Goal: Task Accomplishment & Management: Manage account settings

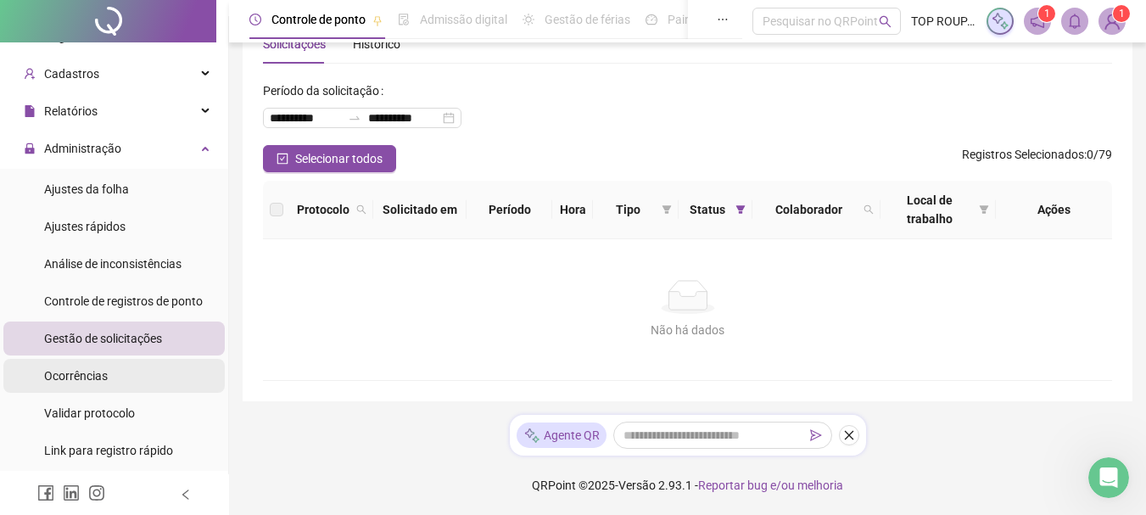
scroll to position [20, 0]
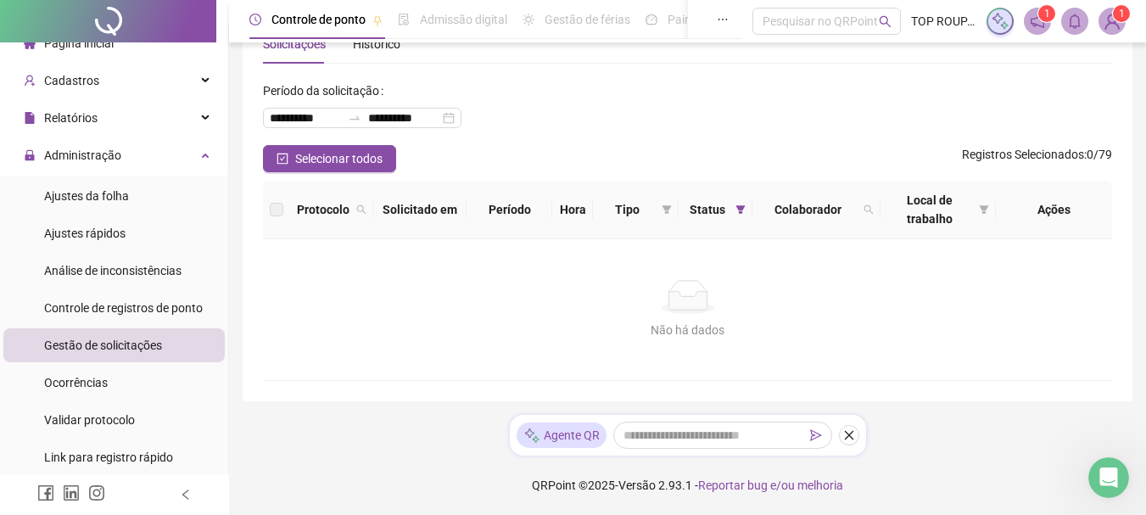
click at [157, 331] on div "Gestão de solicitações" at bounding box center [103, 345] width 118 height 34
click at [127, 204] on div "Ajustes da folha" at bounding box center [86, 196] width 85 height 34
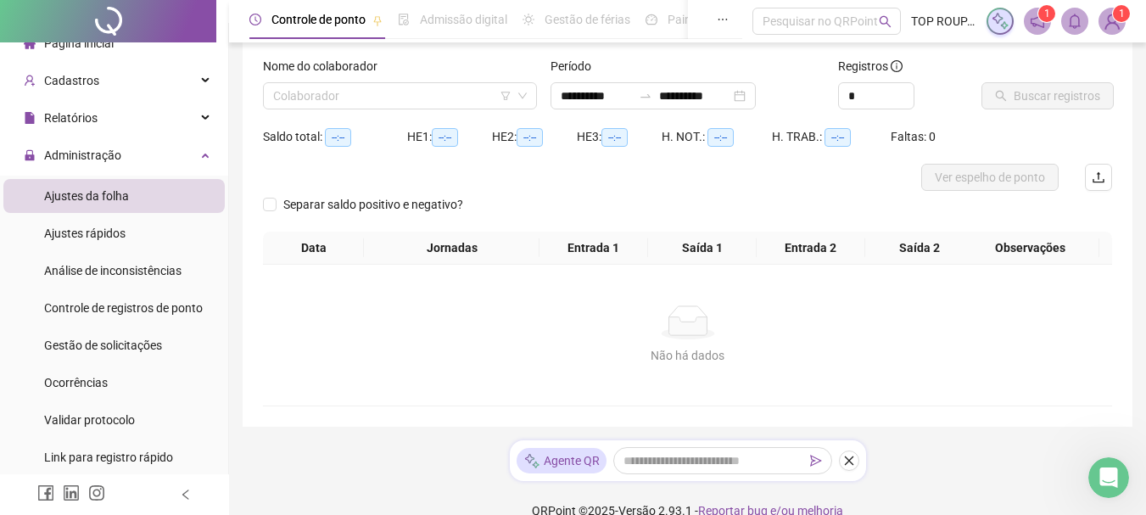
scroll to position [125, 0]
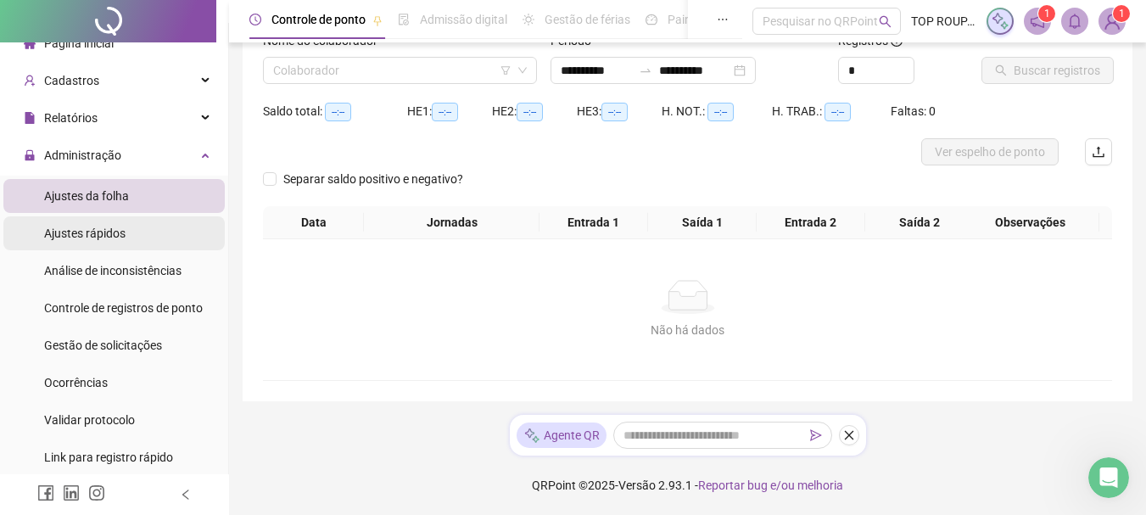
click at [75, 239] on span "Ajustes rápidos" at bounding box center [84, 234] width 81 height 14
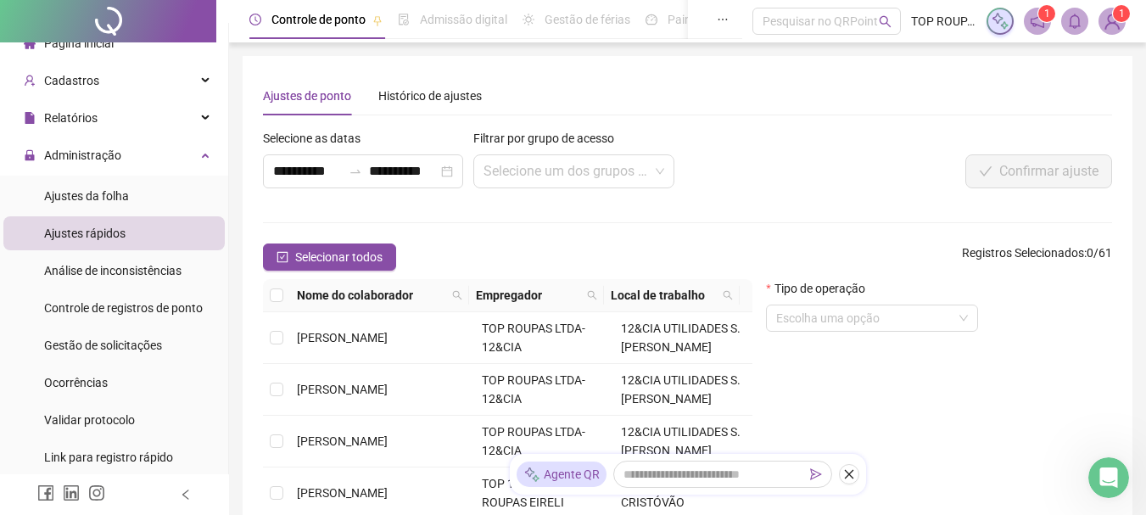
click at [1099, 22] on span at bounding box center [1112, 21] width 27 height 27
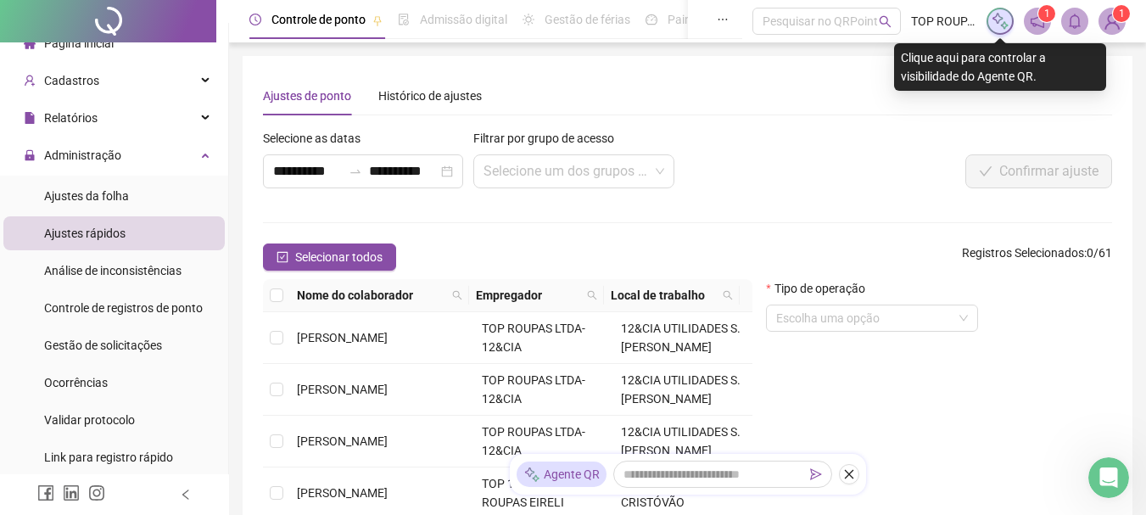
click at [1000, 18] on img at bounding box center [1000, 21] width 19 height 19
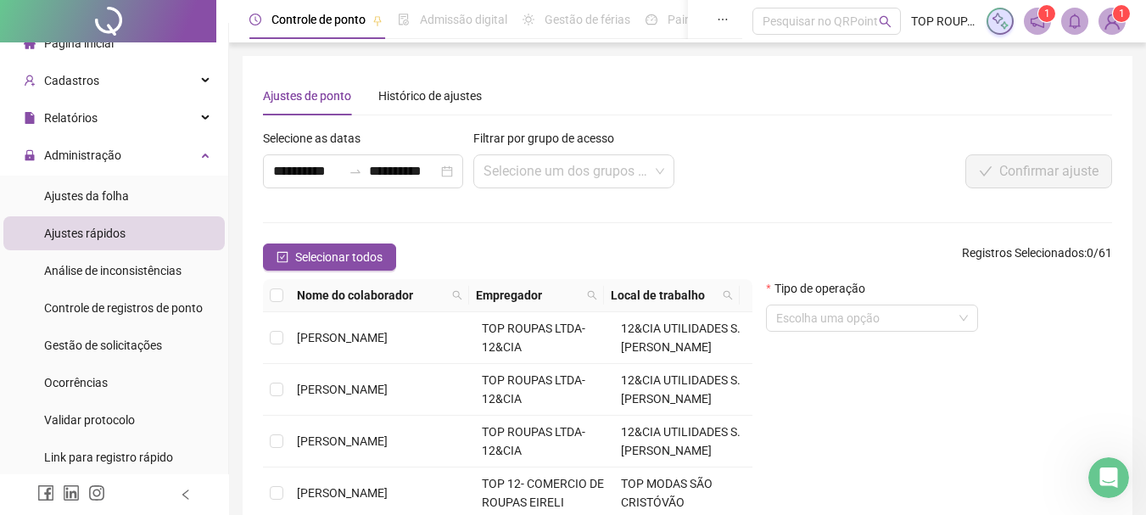
click at [1007, 20] on img at bounding box center [1000, 21] width 19 height 19
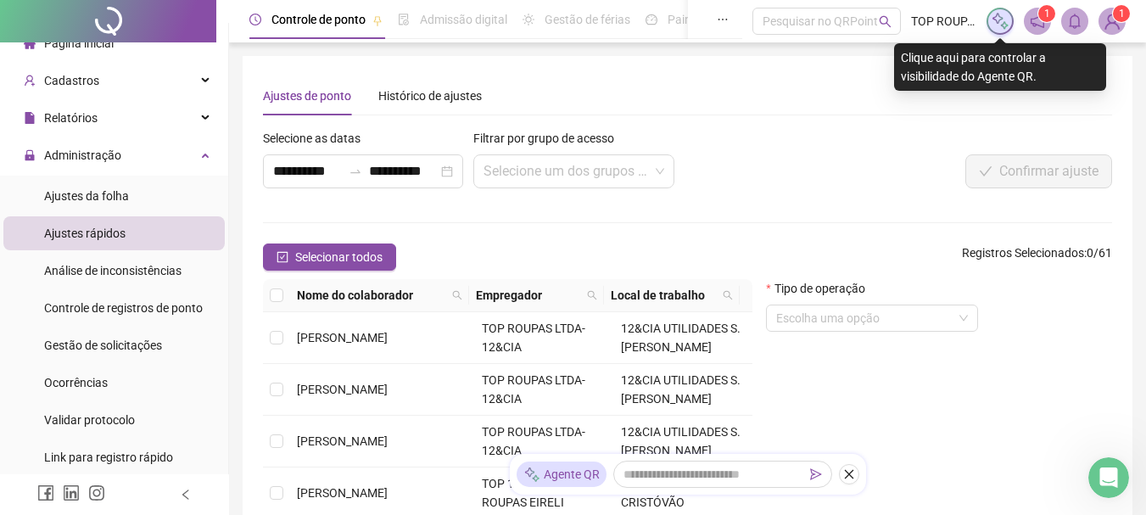
click at [1032, 20] on icon "notification" at bounding box center [1037, 21] width 15 height 15
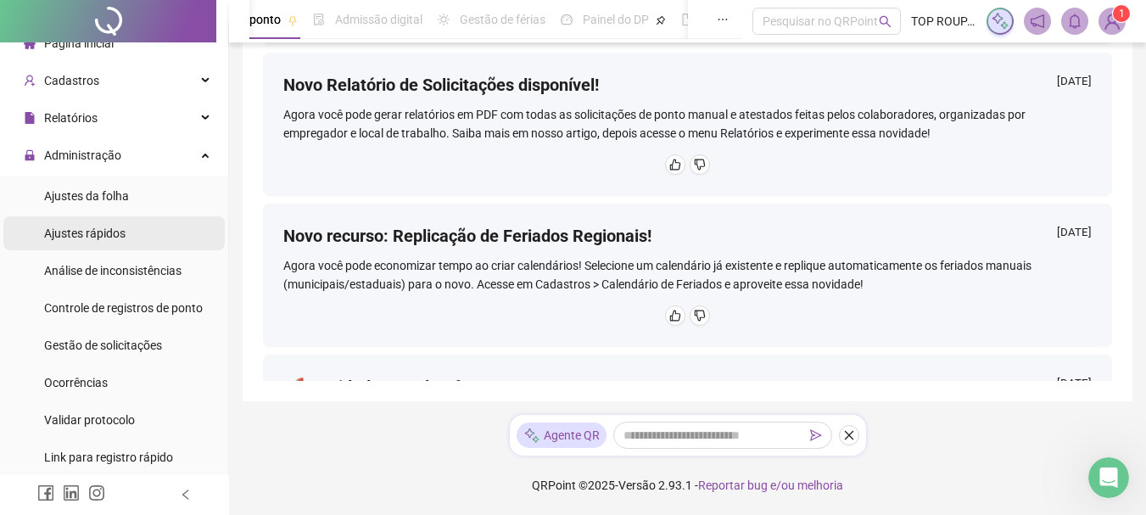
scroll to position [1465, 0]
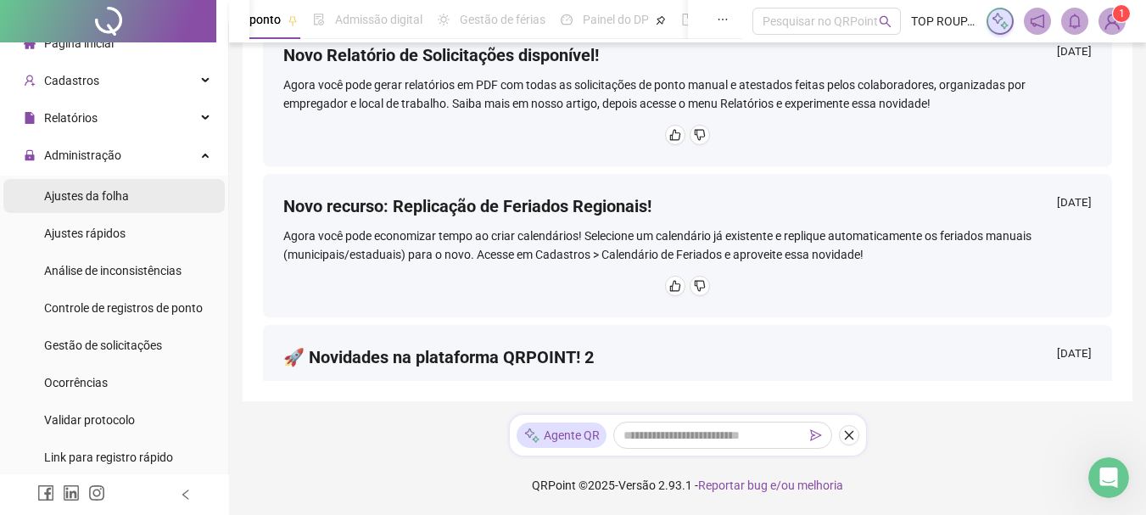
click at [126, 189] on span "Ajustes da folha" at bounding box center [86, 196] width 85 height 14
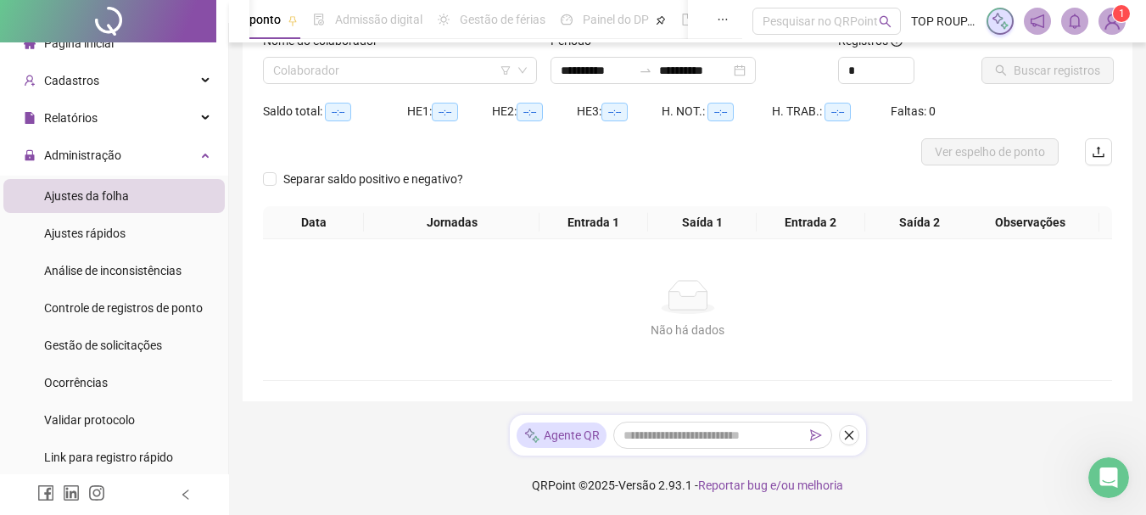
scroll to position [125, 0]
click at [102, 153] on span "Administração" at bounding box center [82, 155] width 77 height 14
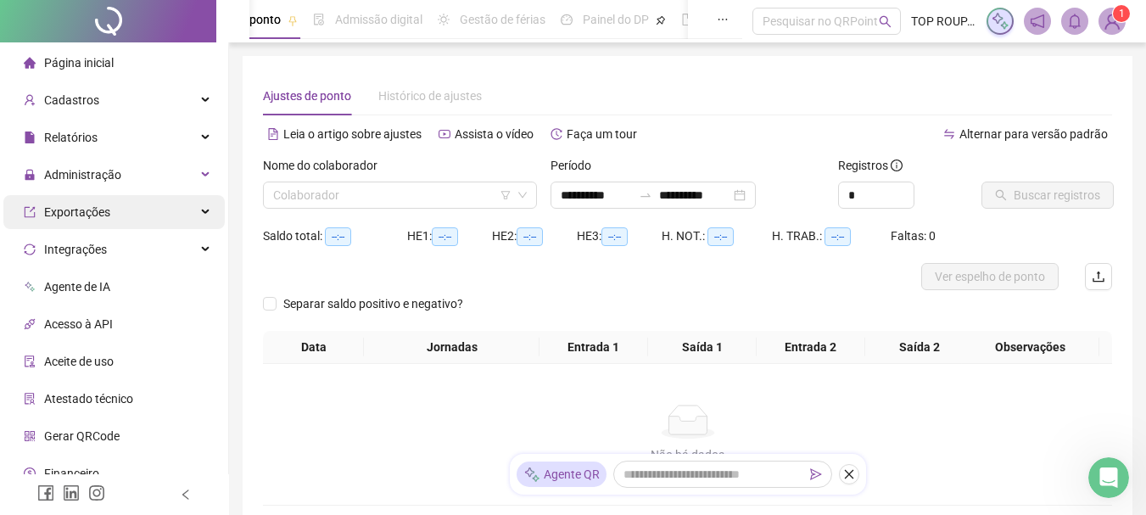
scroll to position [53, 0]
